Goal: Task Accomplishment & Management: Use online tool/utility

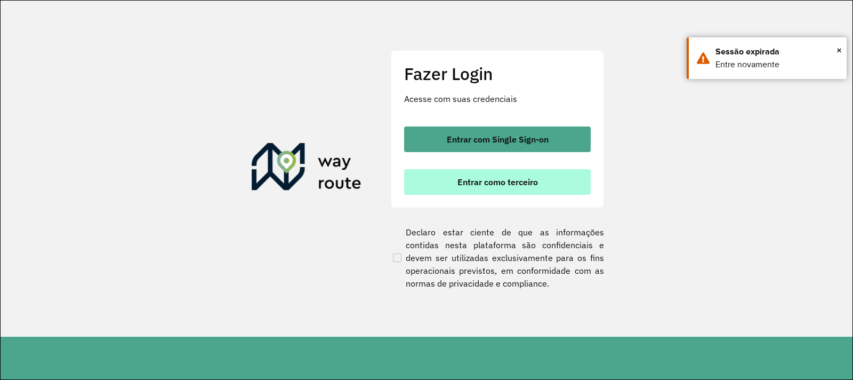
click at [501, 178] on span "Entrar como terceiro" at bounding box center [497, 182] width 80 height 9
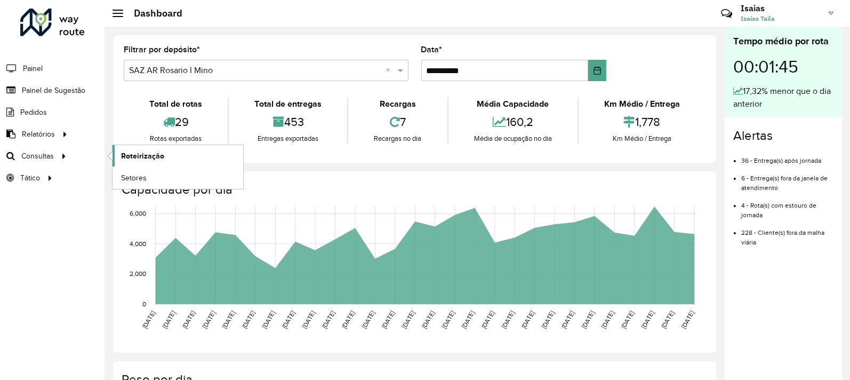
click at [197, 158] on link "Roteirização" at bounding box center [177, 155] width 131 height 21
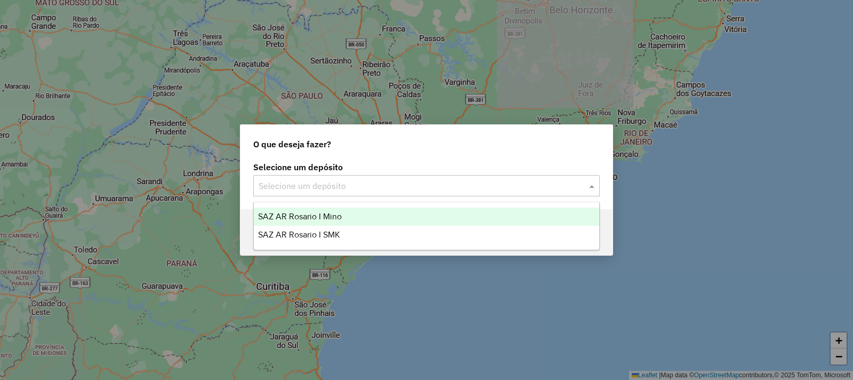
click at [381, 175] on div "Selecione um depósito" at bounding box center [426, 185] width 346 height 21
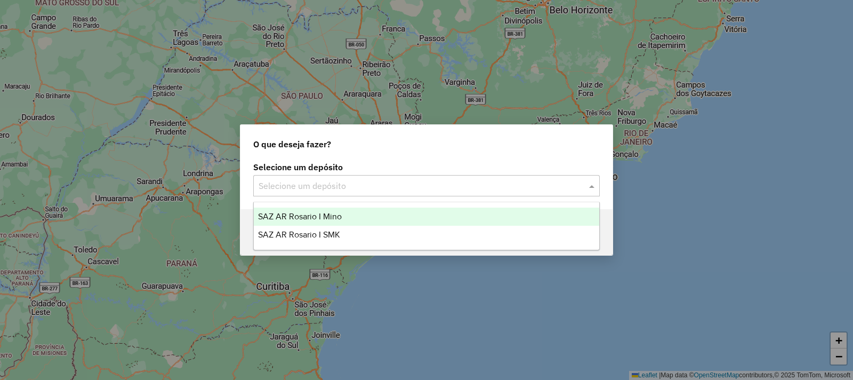
click at [365, 174] on div "Selecione um depósito Selecione um depósito" at bounding box center [426, 179] width 346 height 33
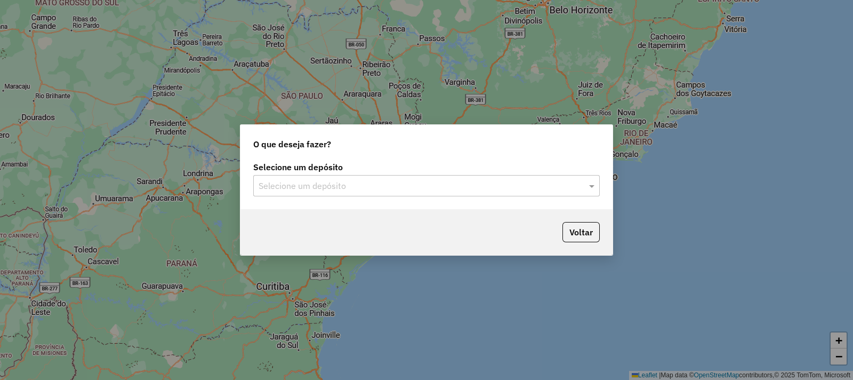
click at [357, 186] on input "text" at bounding box center [416, 186] width 315 height 13
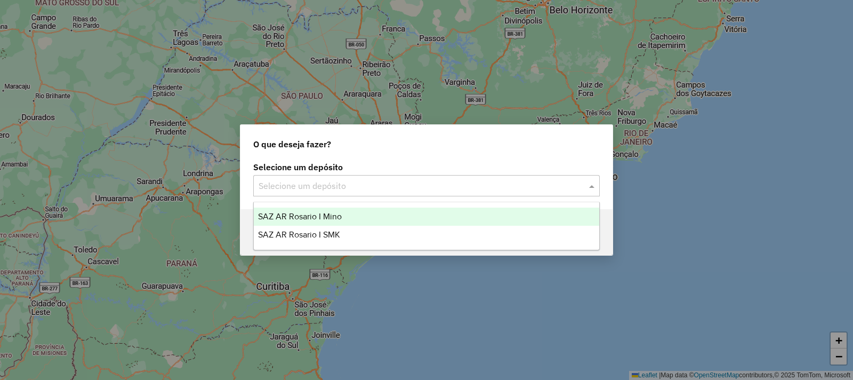
click at [345, 214] on div "SAZ AR Rosario I Mino" at bounding box center [426, 216] width 345 height 18
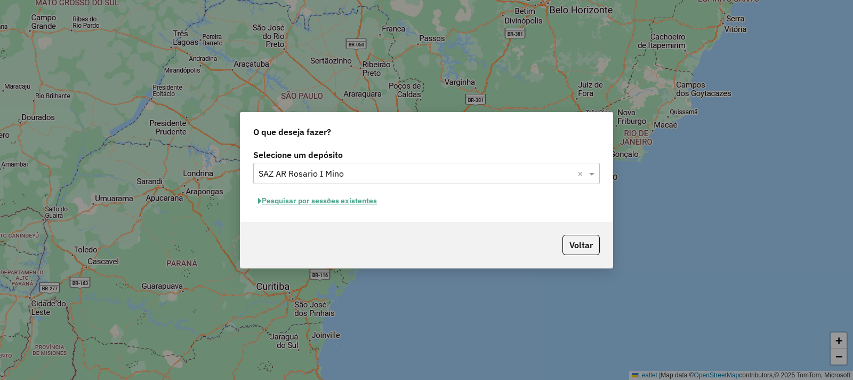
click at [368, 199] on button "Pesquisar por sessões existentes" at bounding box center [317, 200] width 128 height 17
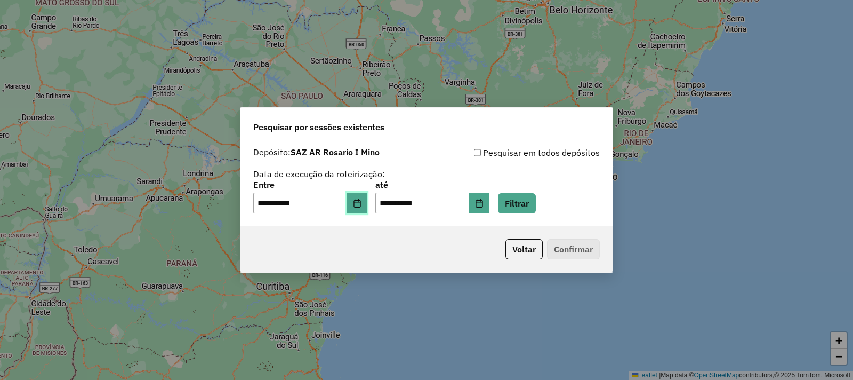
click at [364, 208] on button "Choose Date" at bounding box center [357, 202] width 20 height 21
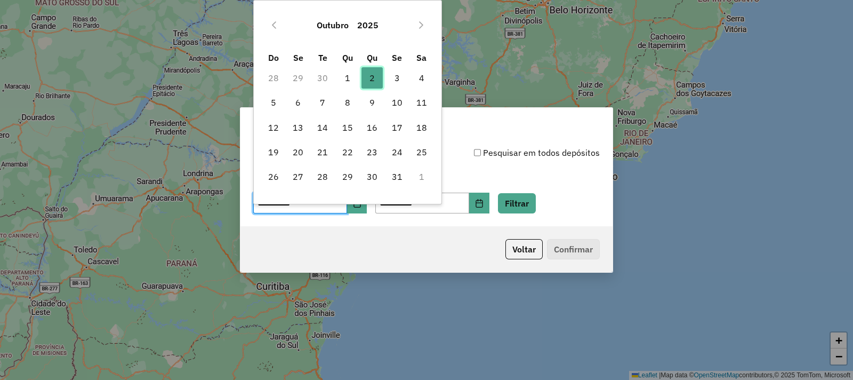
click at [374, 81] on span "2" at bounding box center [371, 77] width 21 height 21
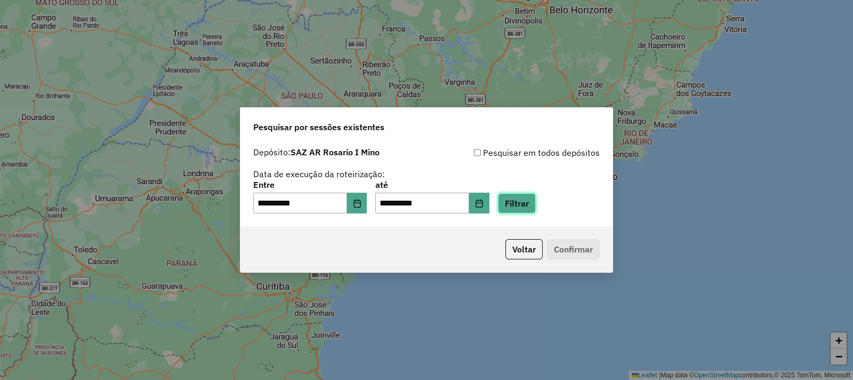
click at [536, 199] on button "Filtrar" at bounding box center [517, 203] width 38 height 20
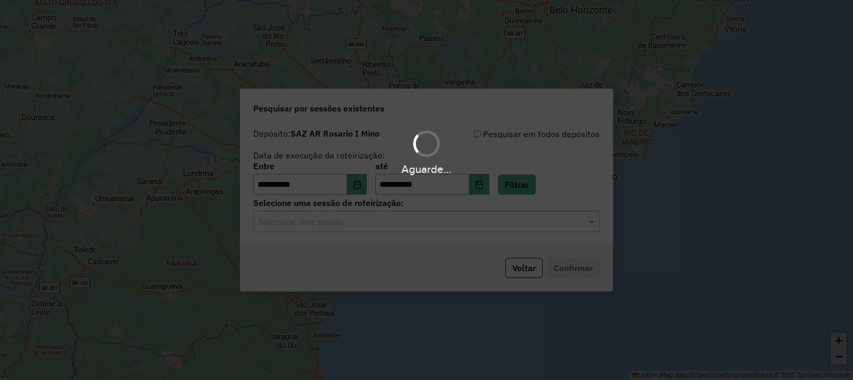
click at [413, 229] on div "Aguarde..." at bounding box center [426, 190] width 853 height 380
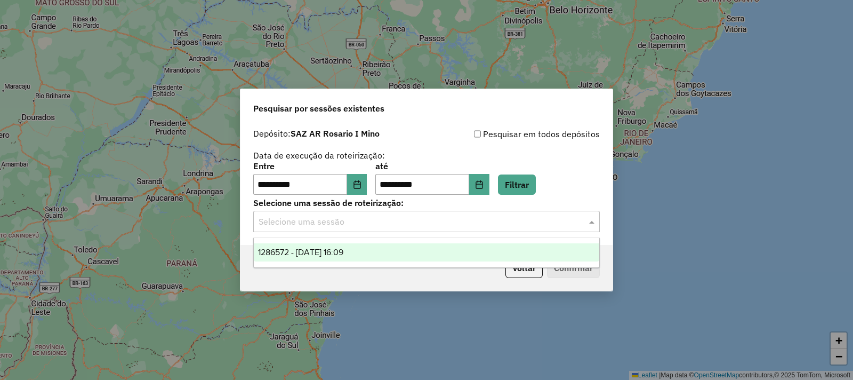
click at [414, 226] on input "text" at bounding box center [416, 221] width 315 height 13
click at [407, 251] on div "1286572 - 02/10/2025 16:09" at bounding box center [426, 252] width 345 height 18
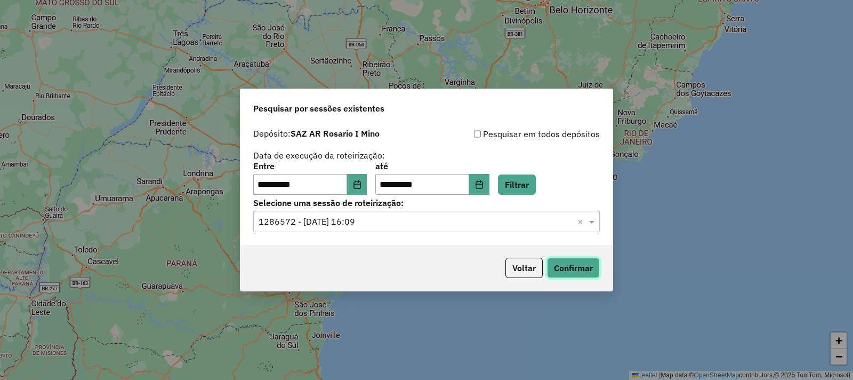
click at [572, 270] on button "Confirmar" at bounding box center [573, 267] width 53 height 20
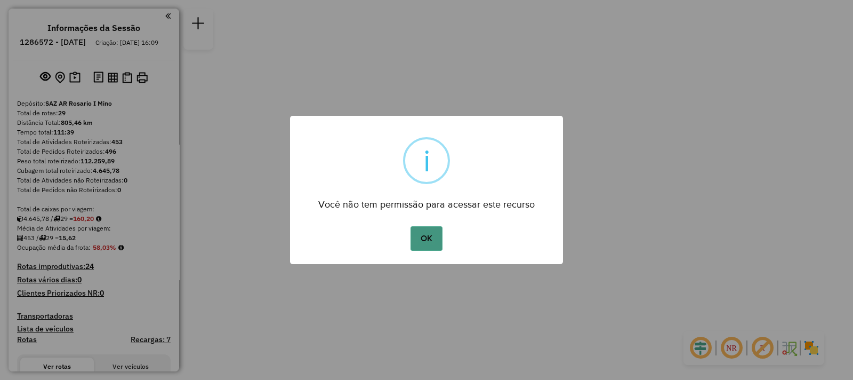
click at [421, 250] on div "OK No Cancel" at bounding box center [426, 238] width 273 height 30
click at [423, 245] on button "OK" at bounding box center [425, 238] width 31 height 25
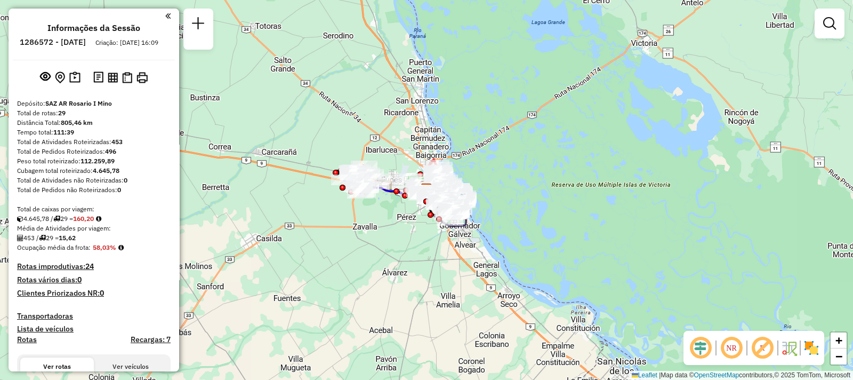
click at [843, 28] on div at bounding box center [830, 24] width 30 height 30
click at [833, 27] on em at bounding box center [829, 23] width 13 height 13
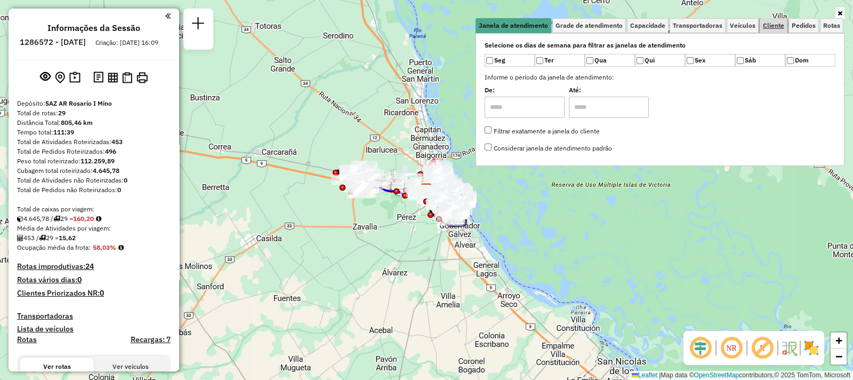
click at [777, 31] on link "Cliente" at bounding box center [774, 25] width 28 height 15
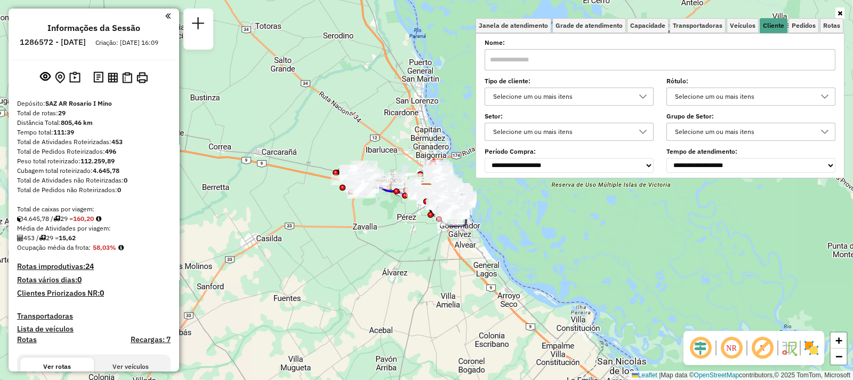
click at [647, 54] on input "text" at bounding box center [660, 59] width 351 height 21
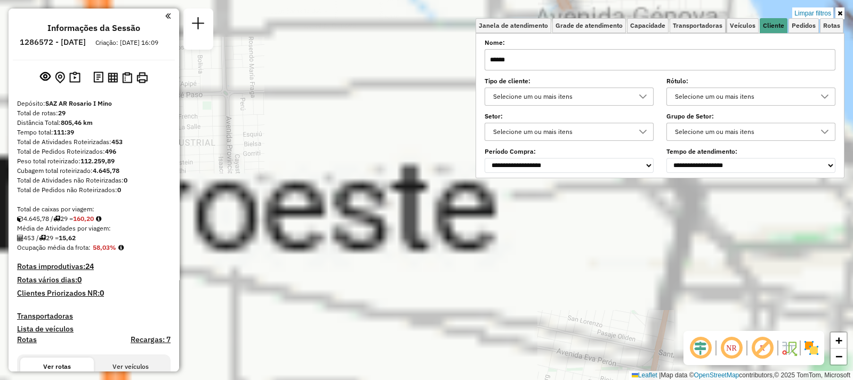
type input "******"
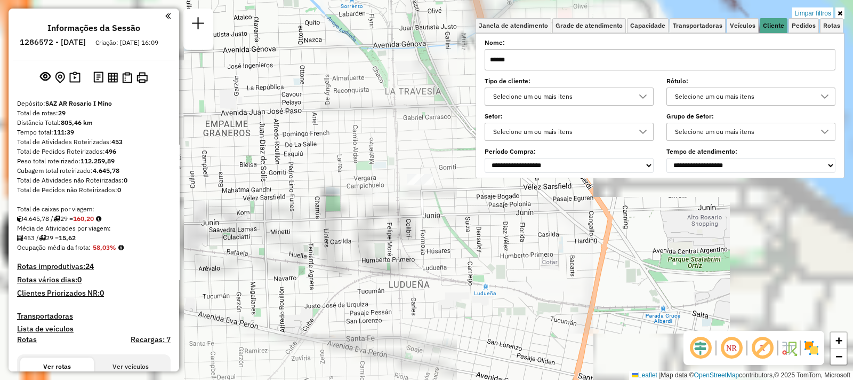
drag, startPoint x: 446, startPoint y: 176, endPoint x: 361, endPoint y: 199, distance: 87.4
click at [359, 201] on div "Limpar filtros Janela de atendimento Grade de atendimento Capacidade Transporta…" at bounding box center [426, 190] width 853 height 380
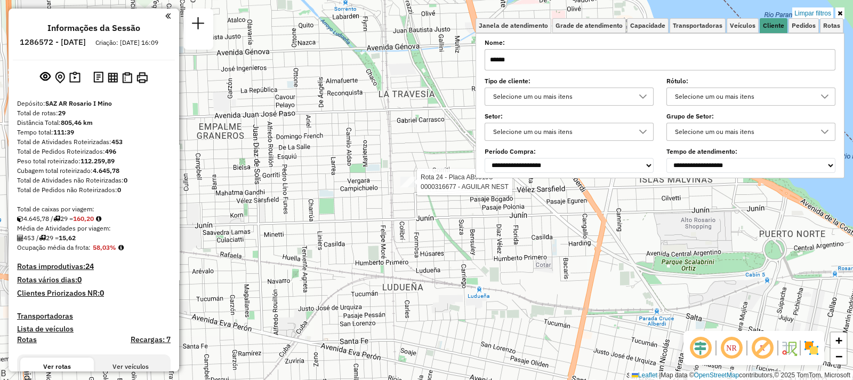
select select "**********"
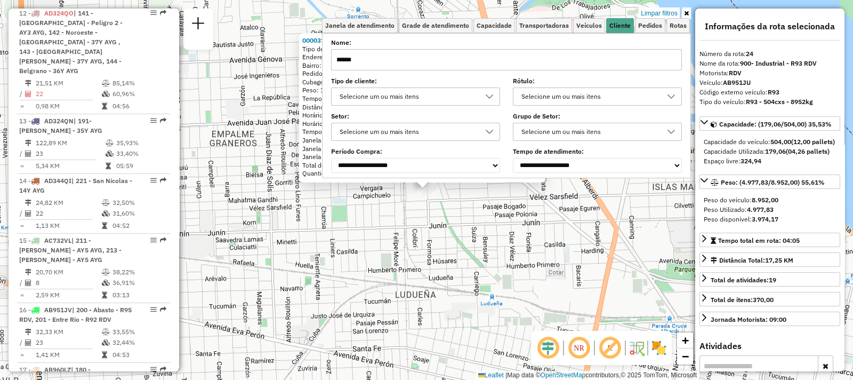
scroll to position [1874, 0]
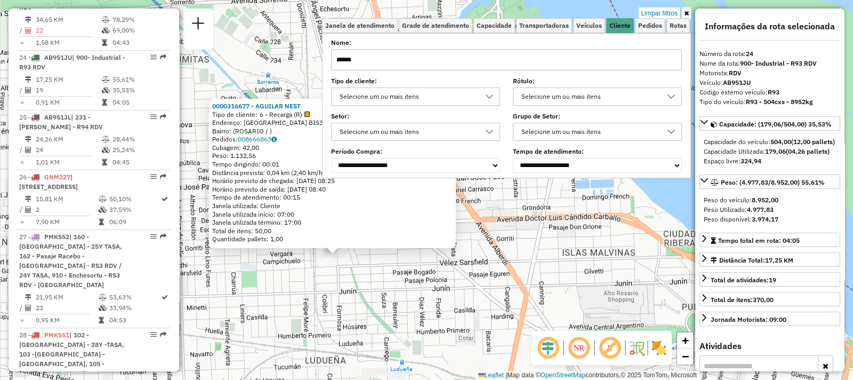
drag, startPoint x: 447, startPoint y: 233, endPoint x: 357, endPoint y: 300, distance: 111.7
click at [357, 300] on div "0000316677 - AGUILAR NEST Tipo de cliente: 6 - Recarga (R) Endereço: FORMOSA BI…" at bounding box center [426, 190] width 853 height 380
click at [685, 12] on icon at bounding box center [686, 13] width 5 height 6
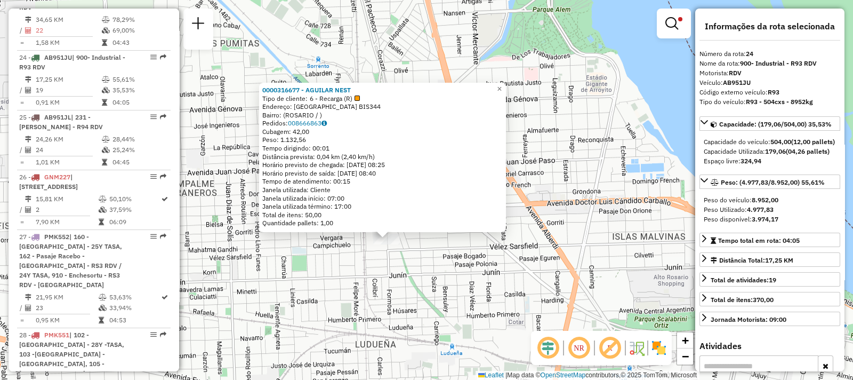
drag, startPoint x: 368, startPoint y: 294, endPoint x: 418, endPoint y: 278, distance: 52.6
click at [418, 278] on div "0000316677 - AGUILAR NEST Tipo de cliente: 6 - Recarga (R) Endereço: FORMOSA BI…" at bounding box center [426, 190] width 853 height 380
